Goal: Task Accomplishment & Management: Use online tool/utility

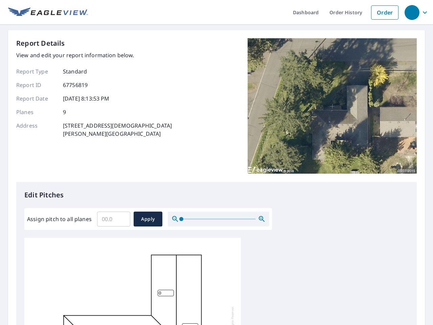
click at [217, 163] on div "Report Details View and edit your report information below. Report Type Standar…" at bounding box center [216, 110] width 401 height 144
click at [412, 12] on div "button" at bounding box center [412, 12] width 15 height 15
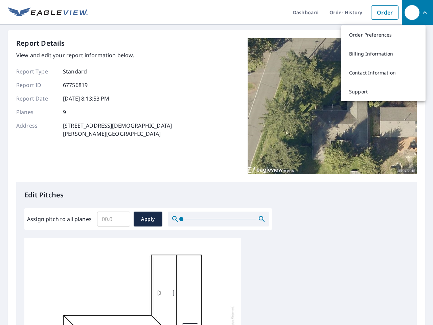
click at [114, 219] on input "Assign pitch to all planes" at bounding box center [113, 219] width 33 height 19
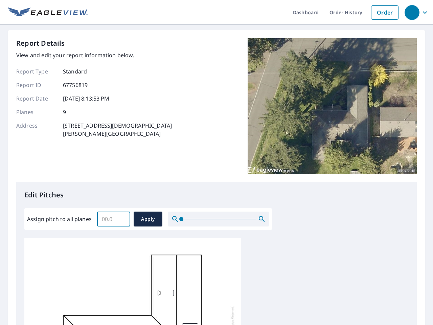
click at [148, 219] on span "Apply" at bounding box center [148, 219] width 18 height 8
click at [262, 219] on icon "button" at bounding box center [262, 219] width 8 height 8
